Goal: Information Seeking & Learning: Understand process/instructions

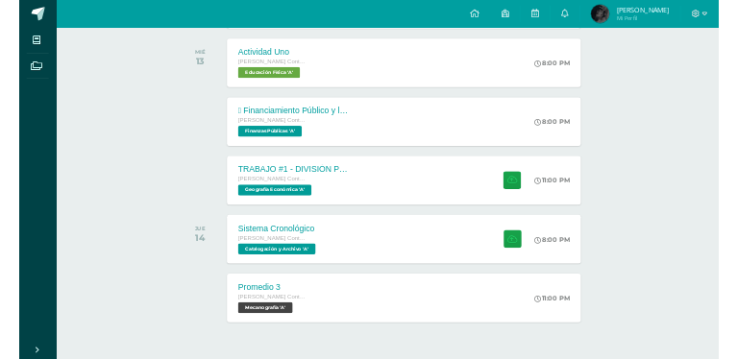
scroll to position [419, 0]
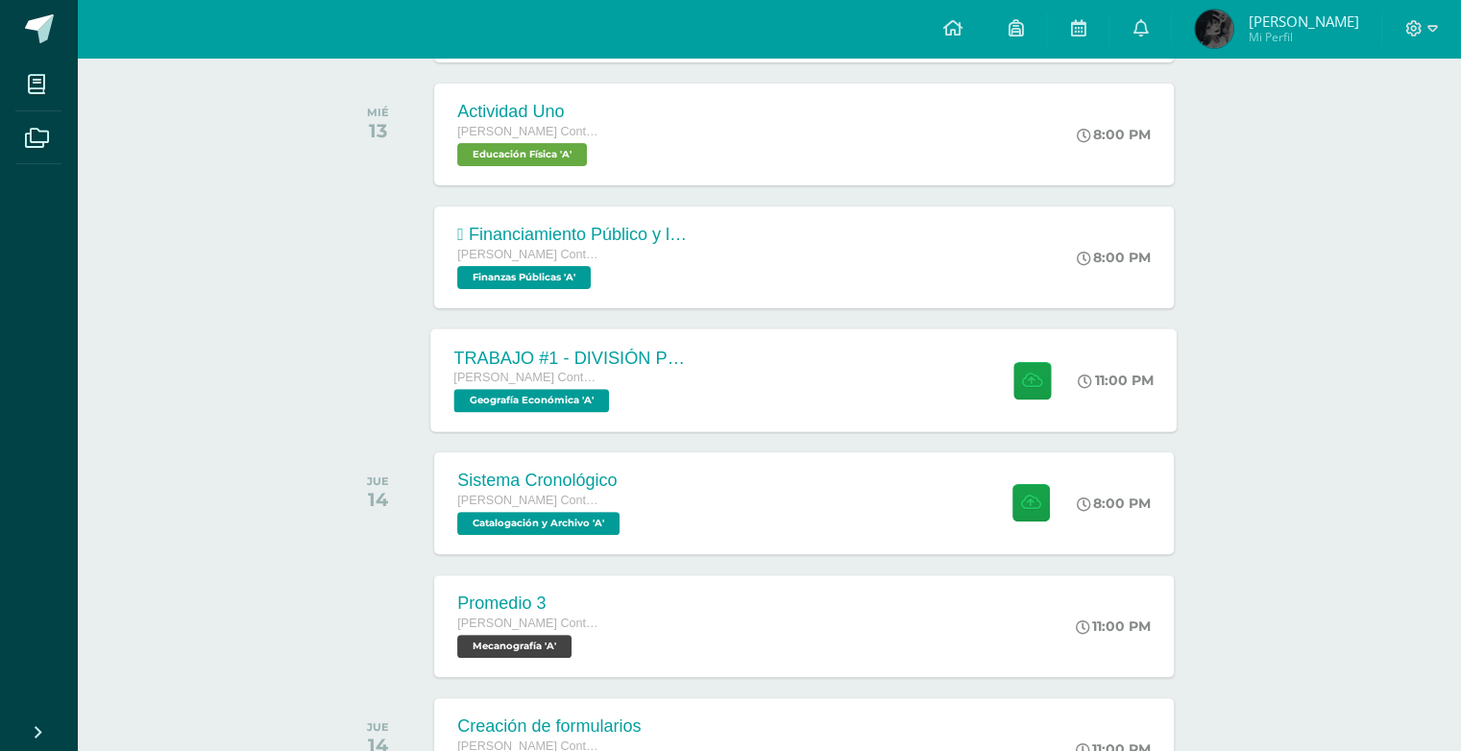
click at [887, 385] on div "TRABAJO #1 - DIVISIÓN POLÍTICA DEL MUNDO [PERSON_NAME] con Orientación en Compu…" at bounding box center [804, 380] width 746 height 103
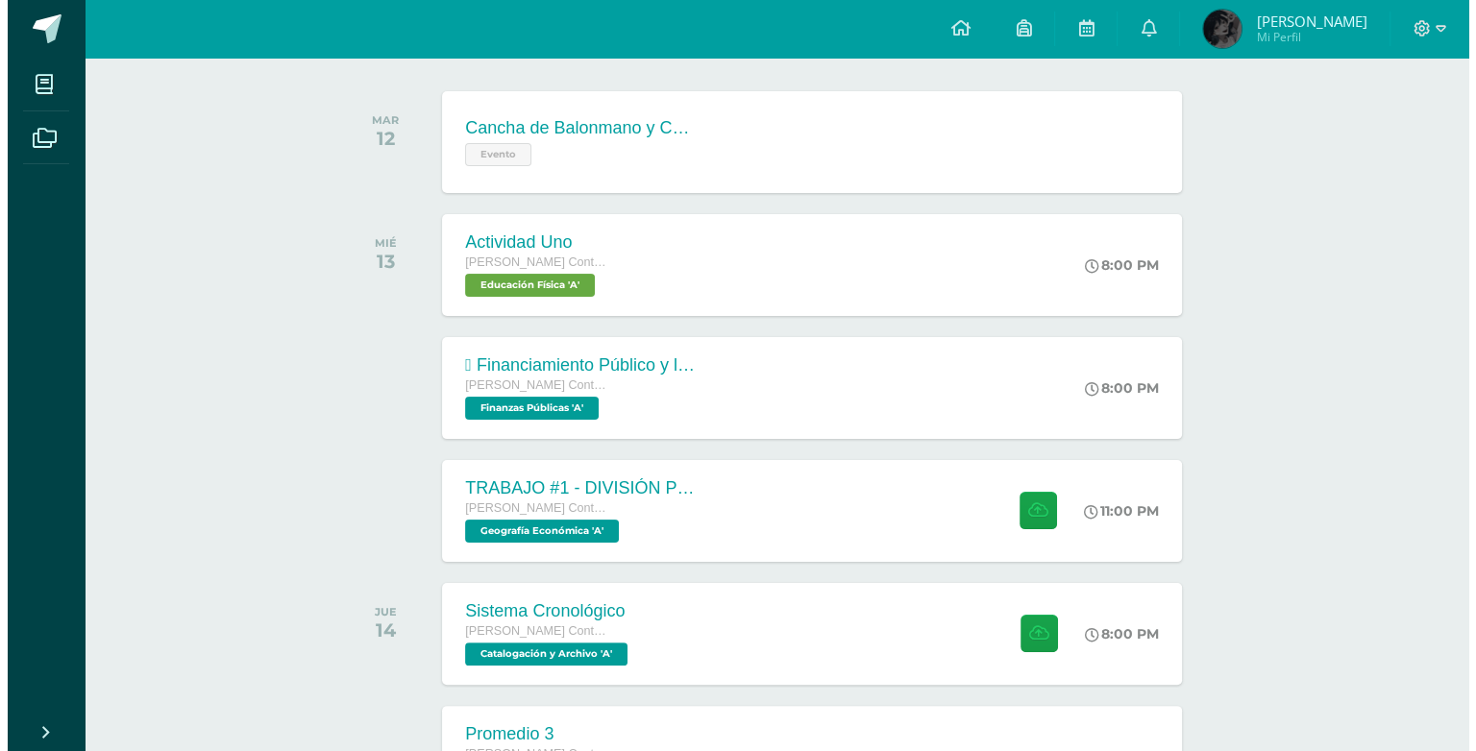
scroll to position [285, 0]
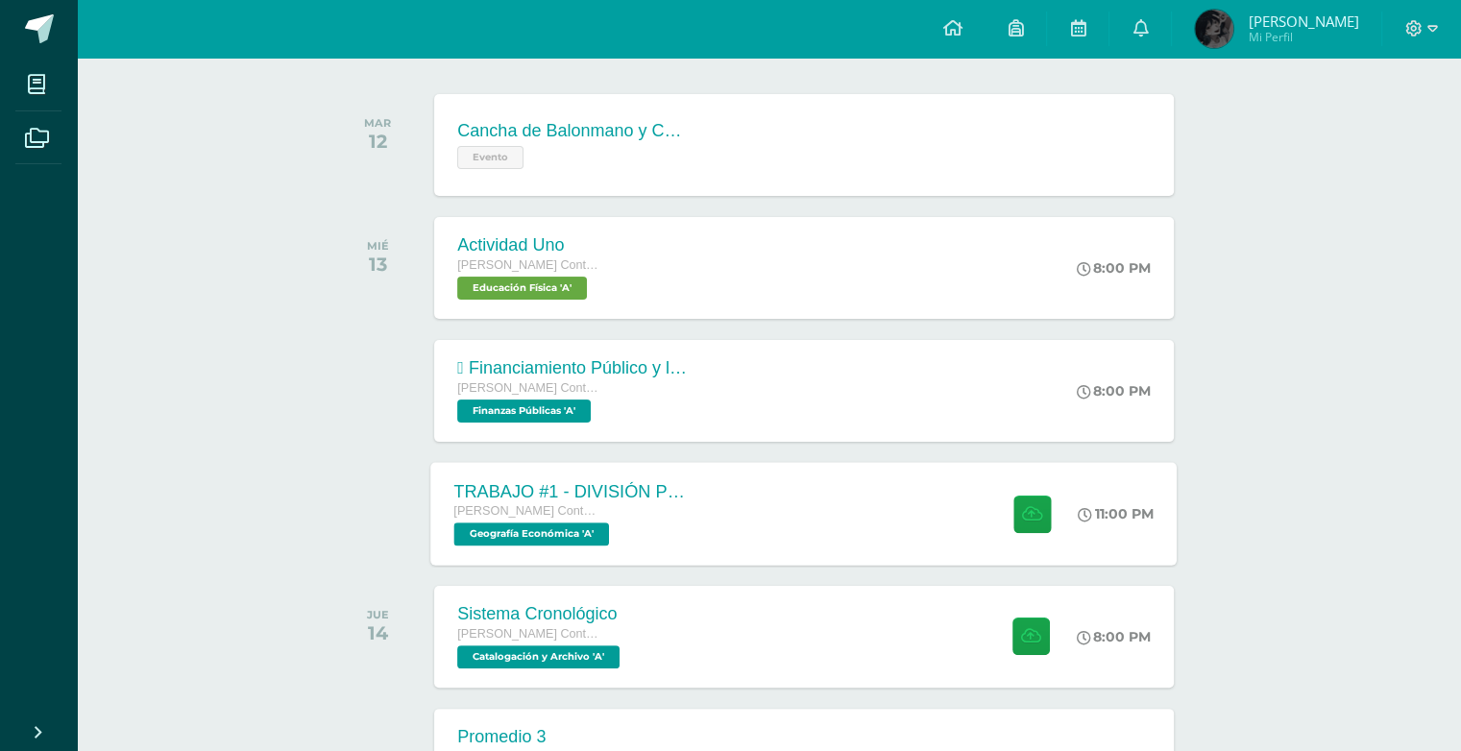
click at [751, 500] on div "TRABAJO #1 - DIVISIÓN POLÍTICA DEL MUNDO [PERSON_NAME] con Orientación en Compu…" at bounding box center [804, 513] width 746 height 103
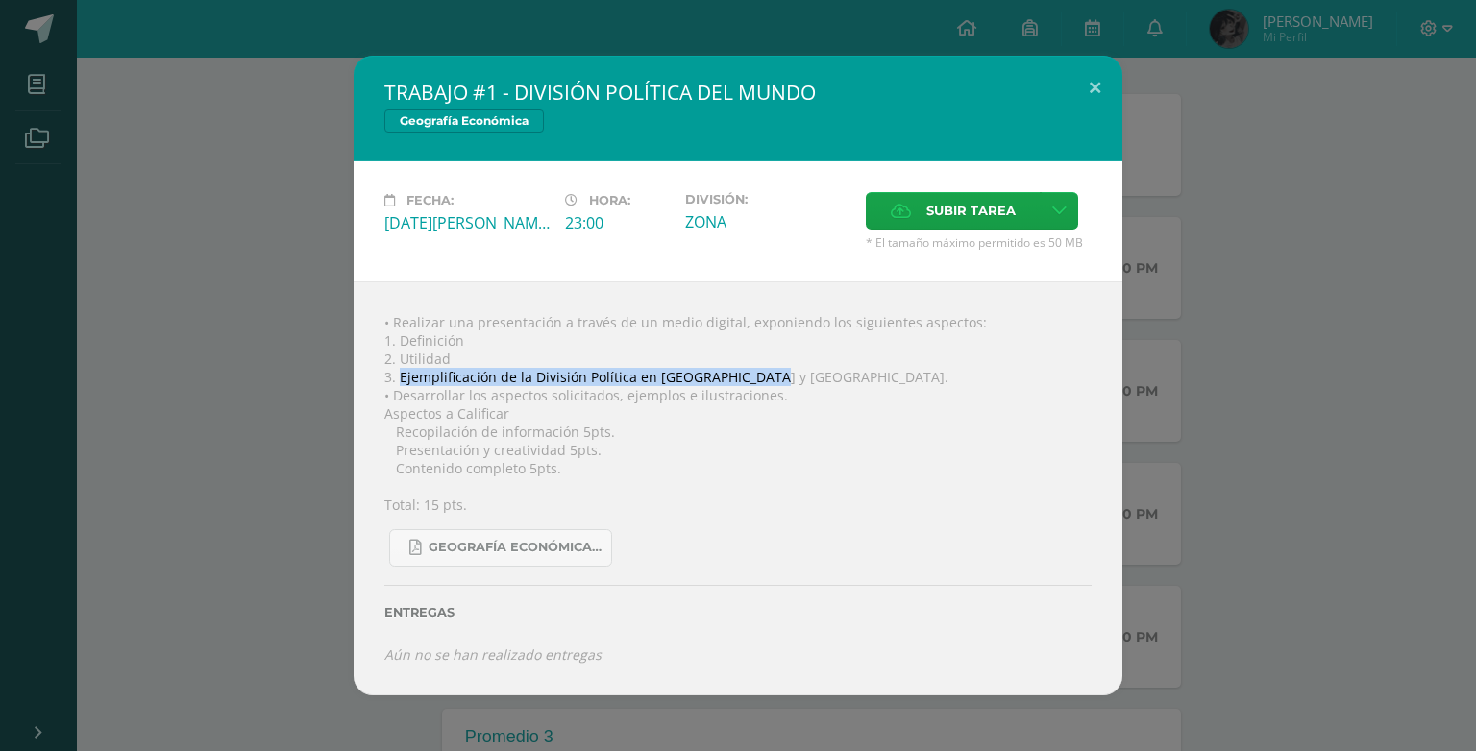
drag, startPoint x: 761, startPoint y: 376, endPoint x: 401, endPoint y: 377, distance: 360.3
click at [401, 377] on div "• Realizar una presentación a través de un medio digital, exponiendo los siguie…" at bounding box center [738, 488] width 769 height 414
copy div "Ejemplificación de la División Política en [GEOGRAPHIC_DATA] y [GEOGRAPHIC_DATA]"
